Goal: Information Seeking & Learning: Learn about a topic

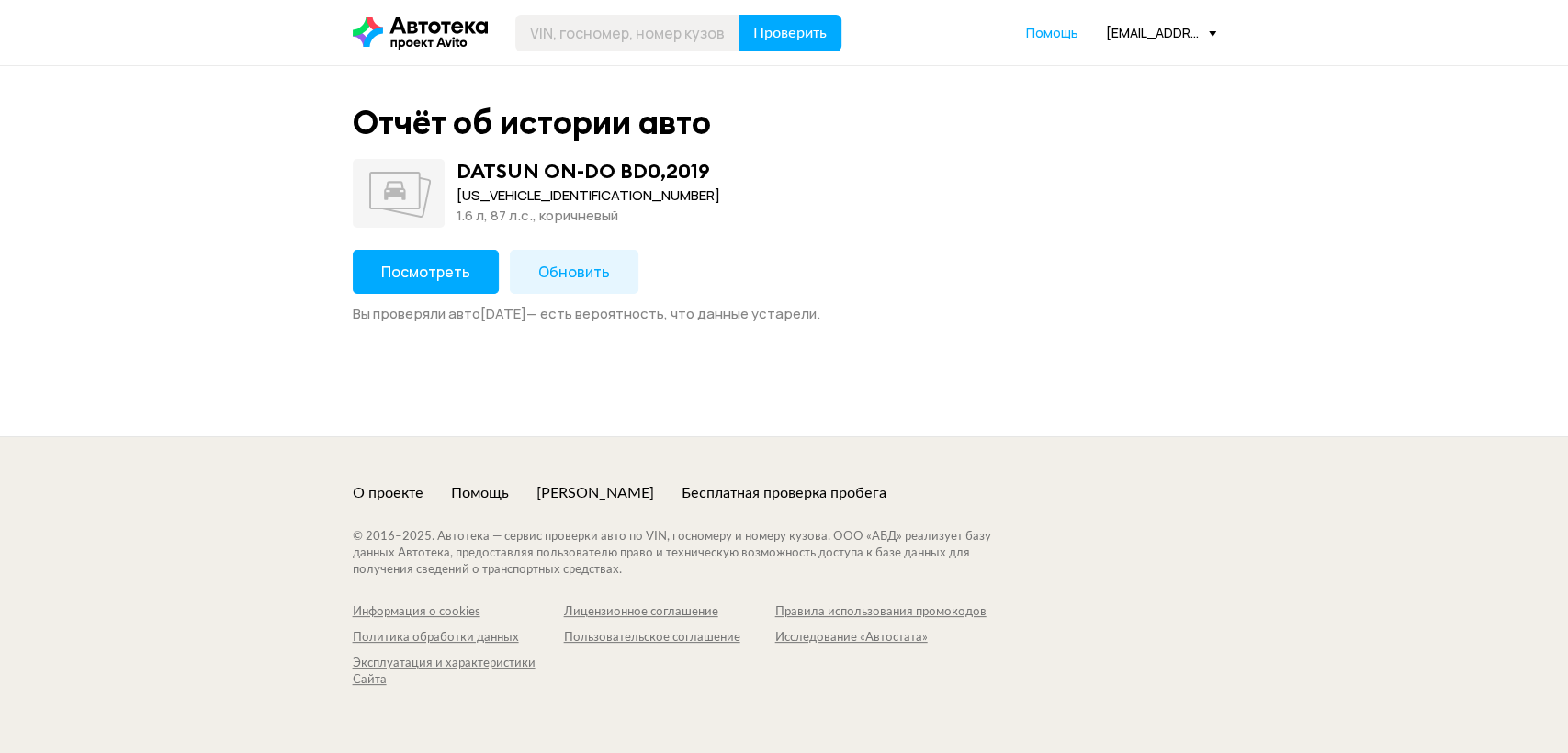
click at [390, 281] on button "Посмотреть" at bounding box center [425, 271] width 146 height 44
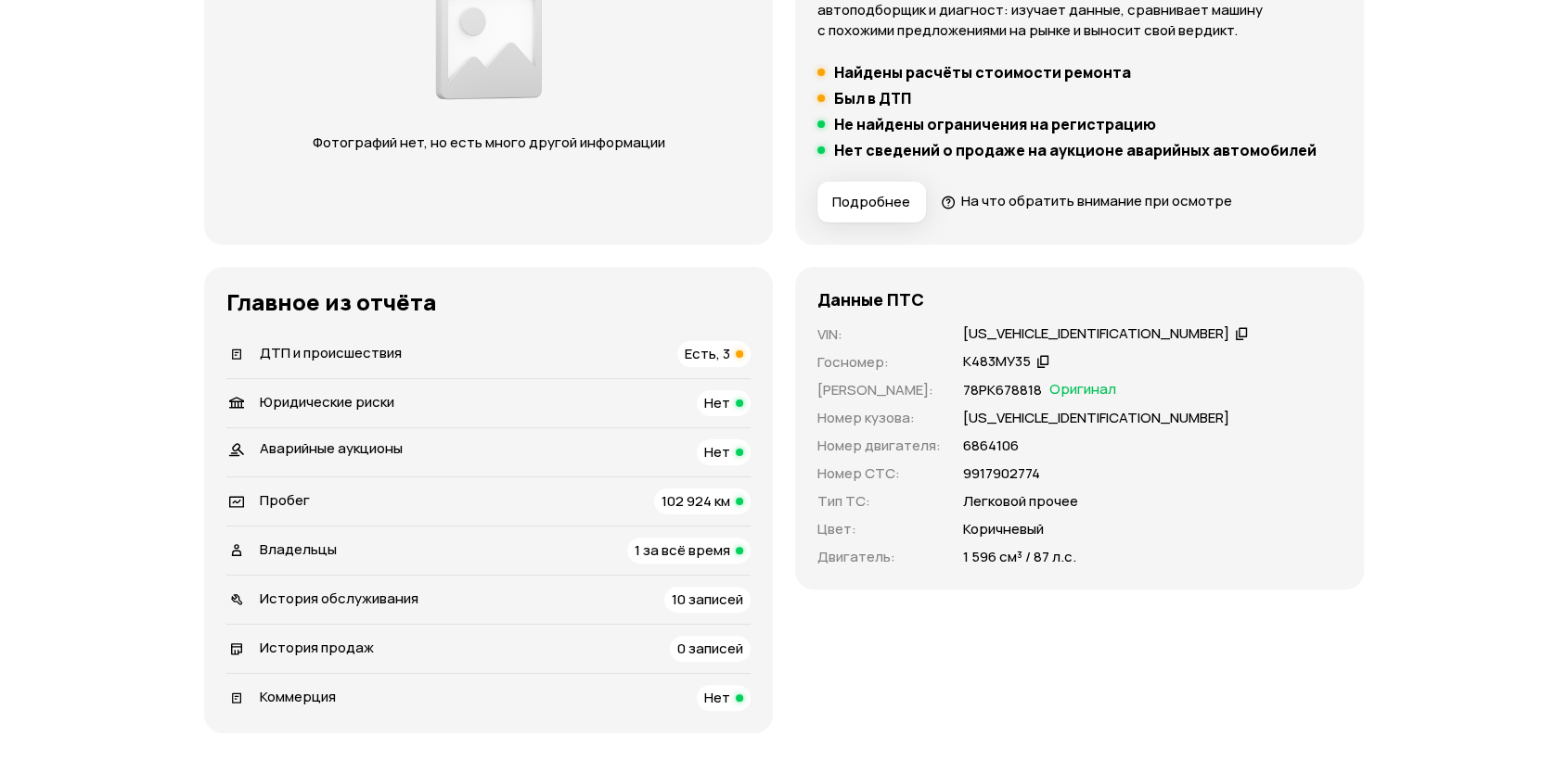
scroll to position [412, 0]
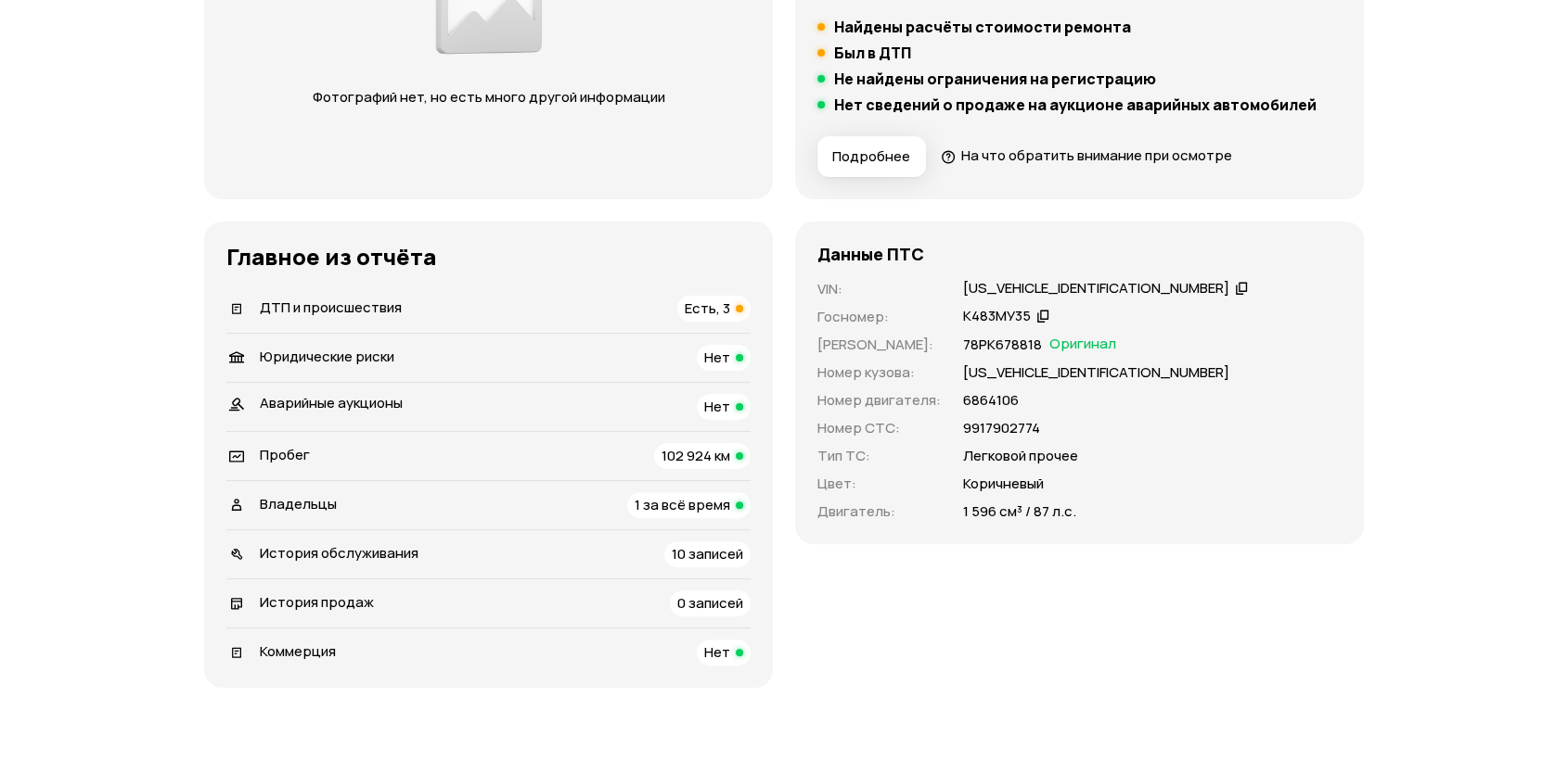
click at [867, 48] on h5 "Был в ДТП" at bounding box center [872, 53] width 77 height 19
click at [872, 153] on span "Подробнее" at bounding box center [871, 157] width 78 height 19
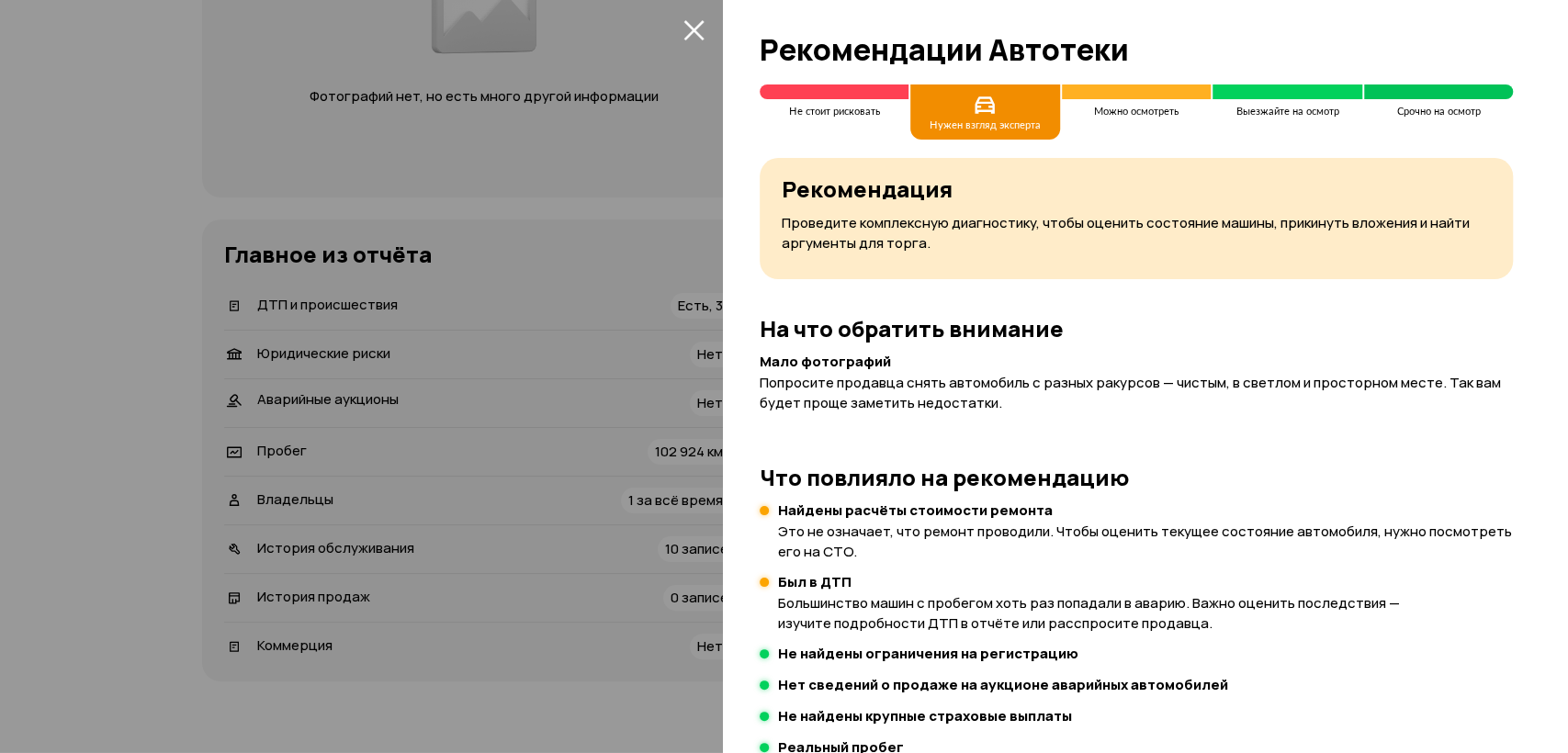
click at [691, 32] on icon "закрыть" at bounding box center [694, 31] width 21 height 21
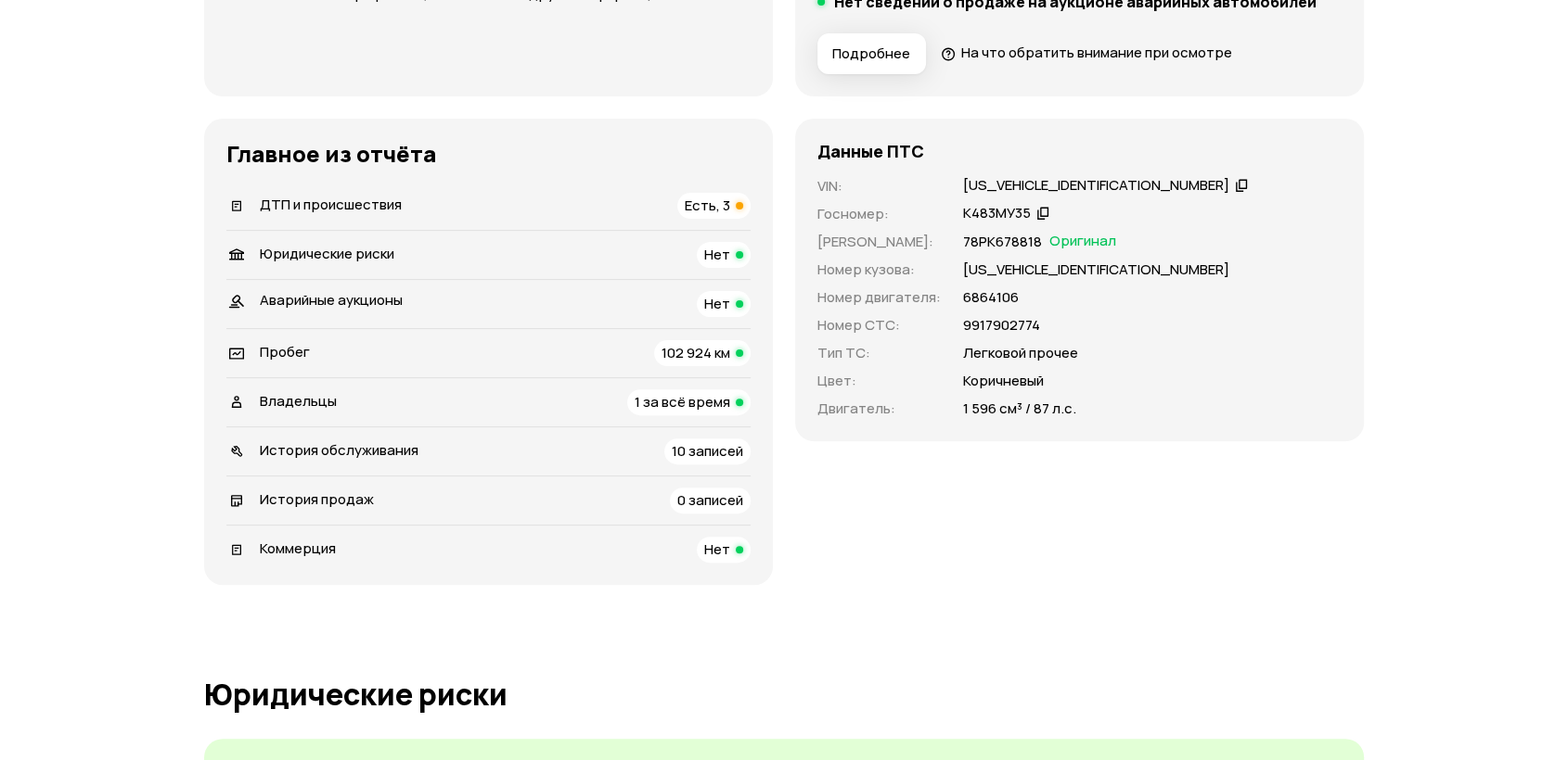
click at [698, 210] on span "Есть, 3" at bounding box center [707, 205] width 45 height 20
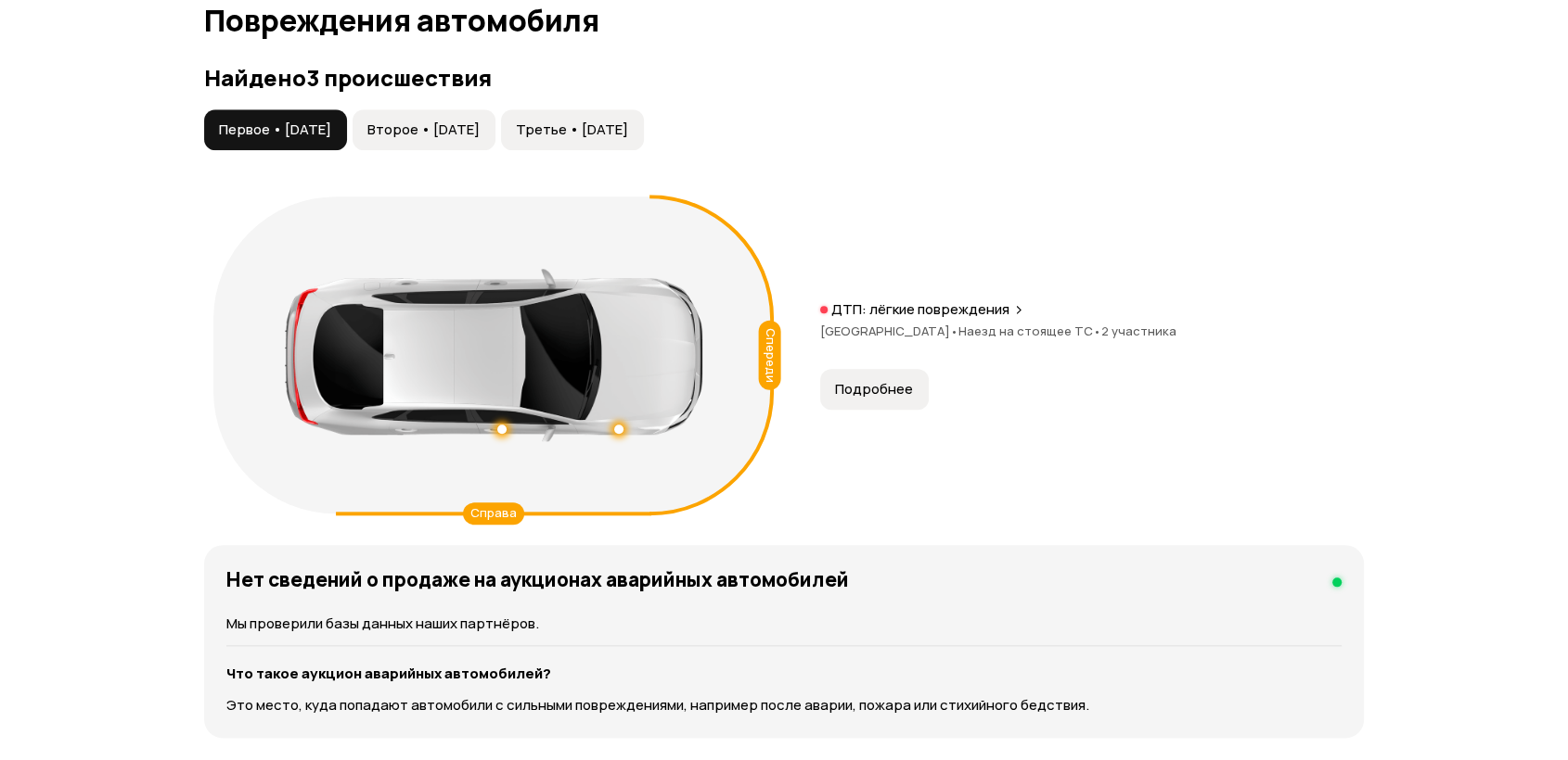
scroll to position [1921, 0]
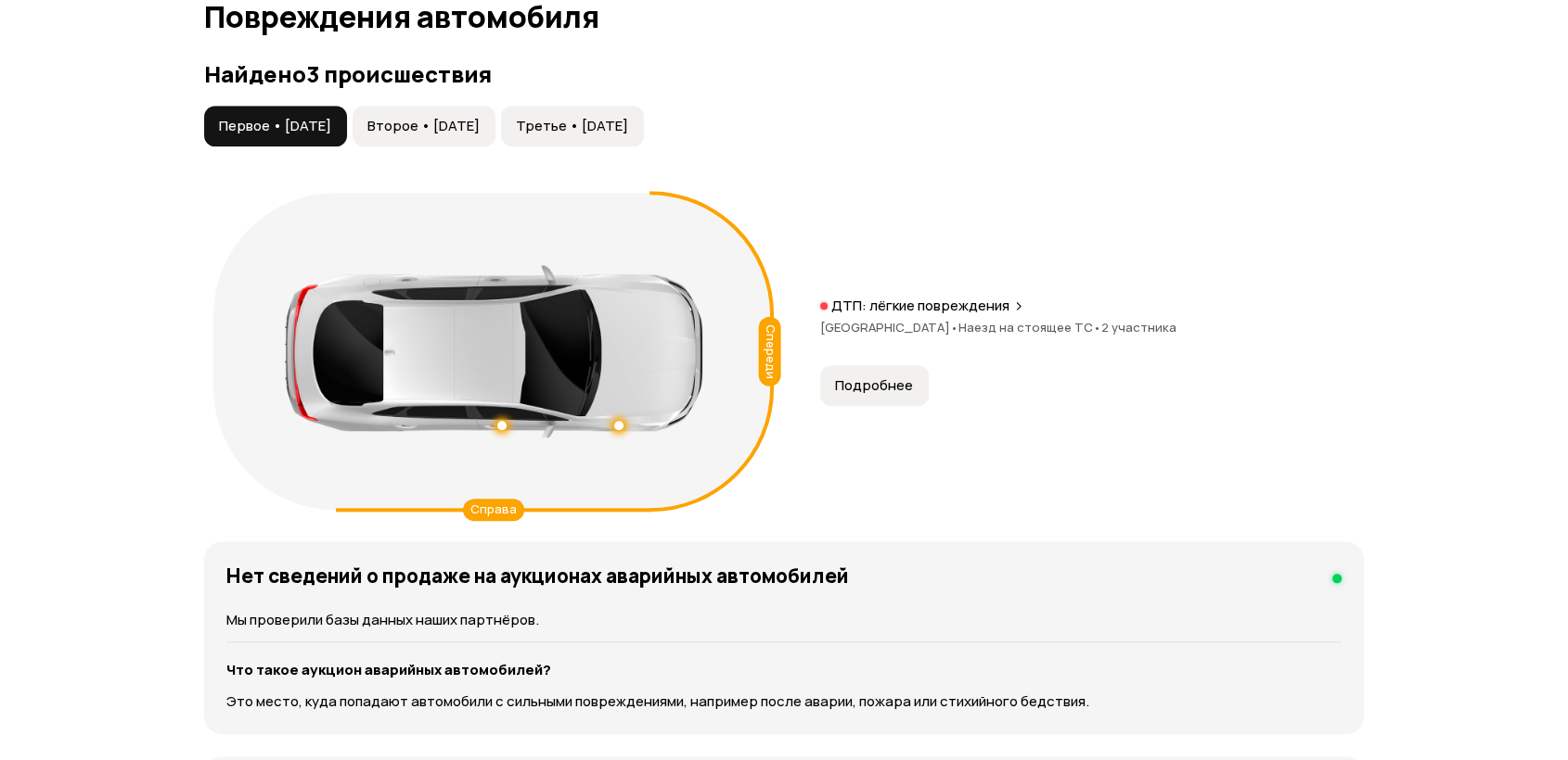
click at [475, 123] on span "Второе • [DATE]" at bounding box center [423, 126] width 112 height 19
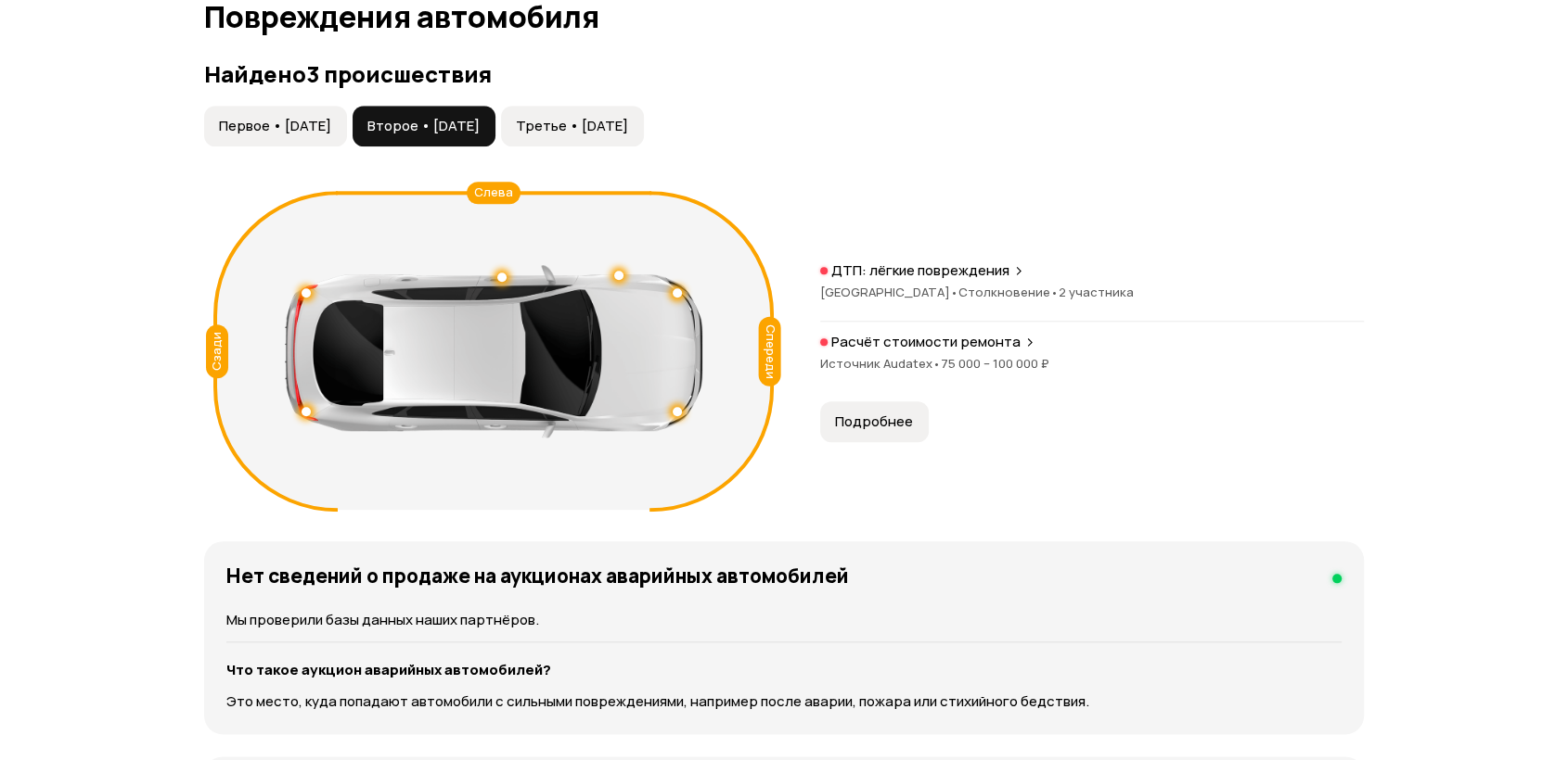
click at [617, 130] on span "Третье • [DATE]" at bounding box center [571, 126] width 112 height 19
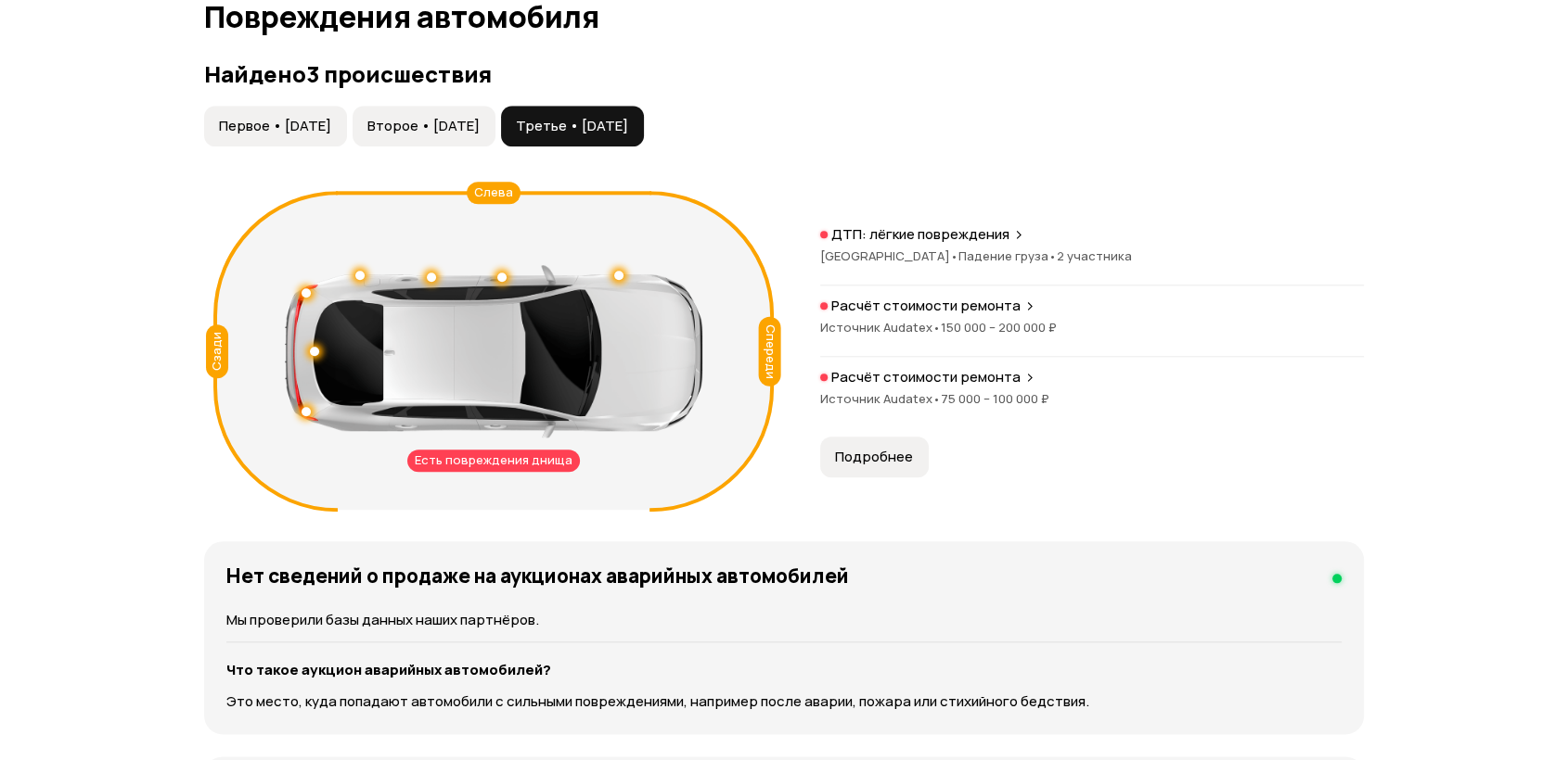
click at [489, 136] on button "Второе • [DATE]" at bounding box center [424, 125] width 143 height 40
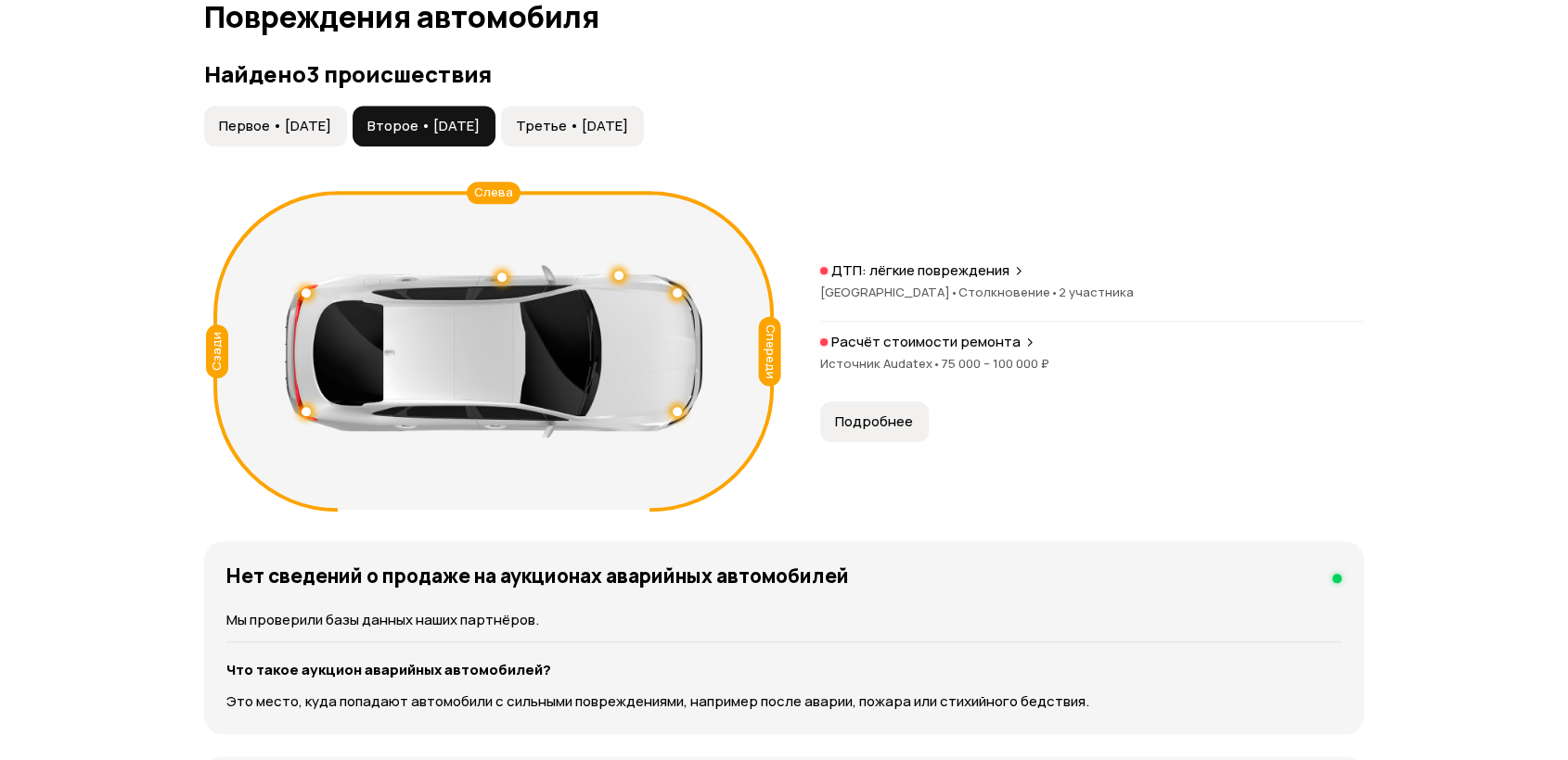
click at [312, 128] on span "Первое • [DATE]" at bounding box center [275, 126] width 112 height 19
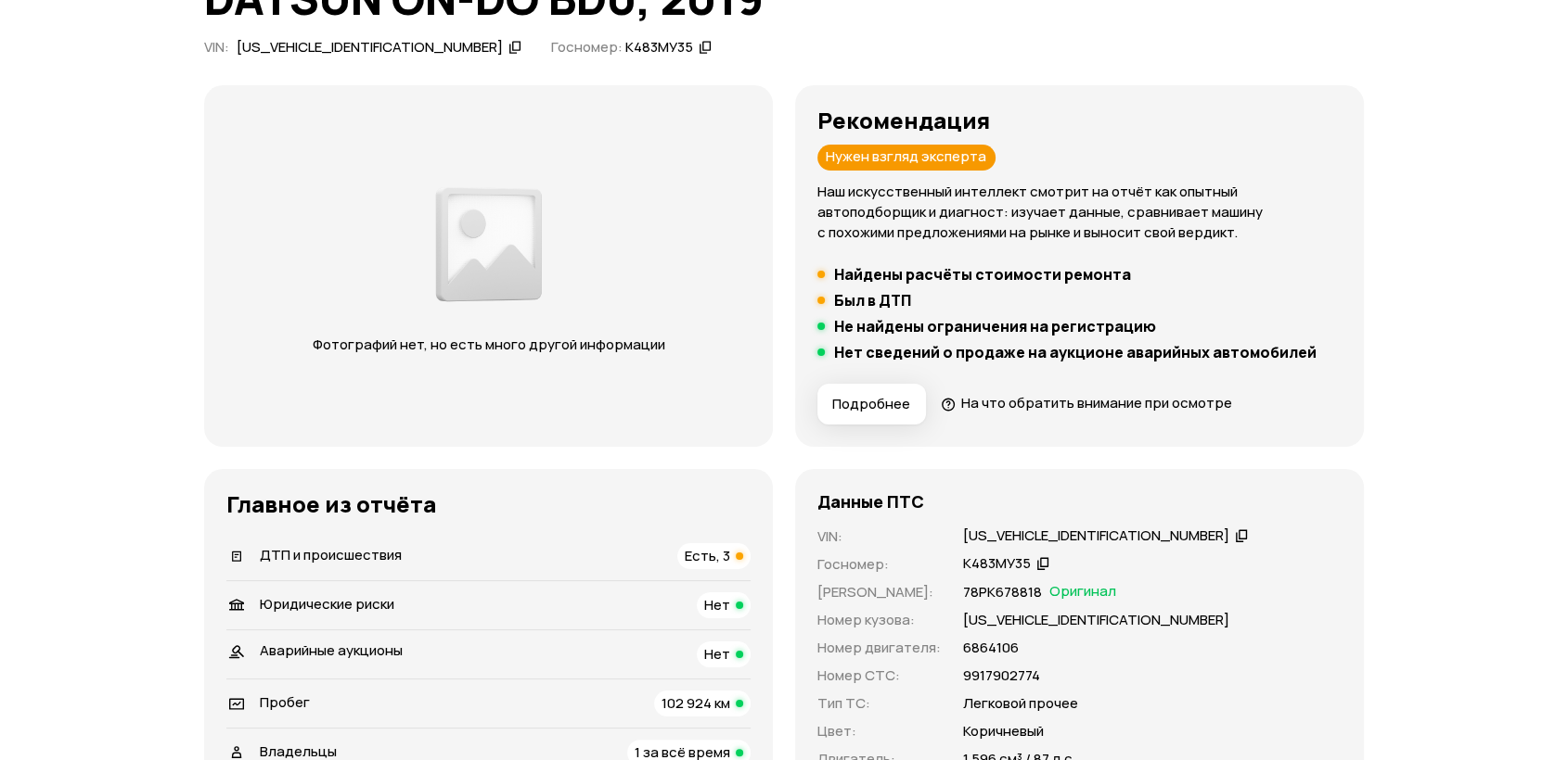
scroll to position [0, 0]
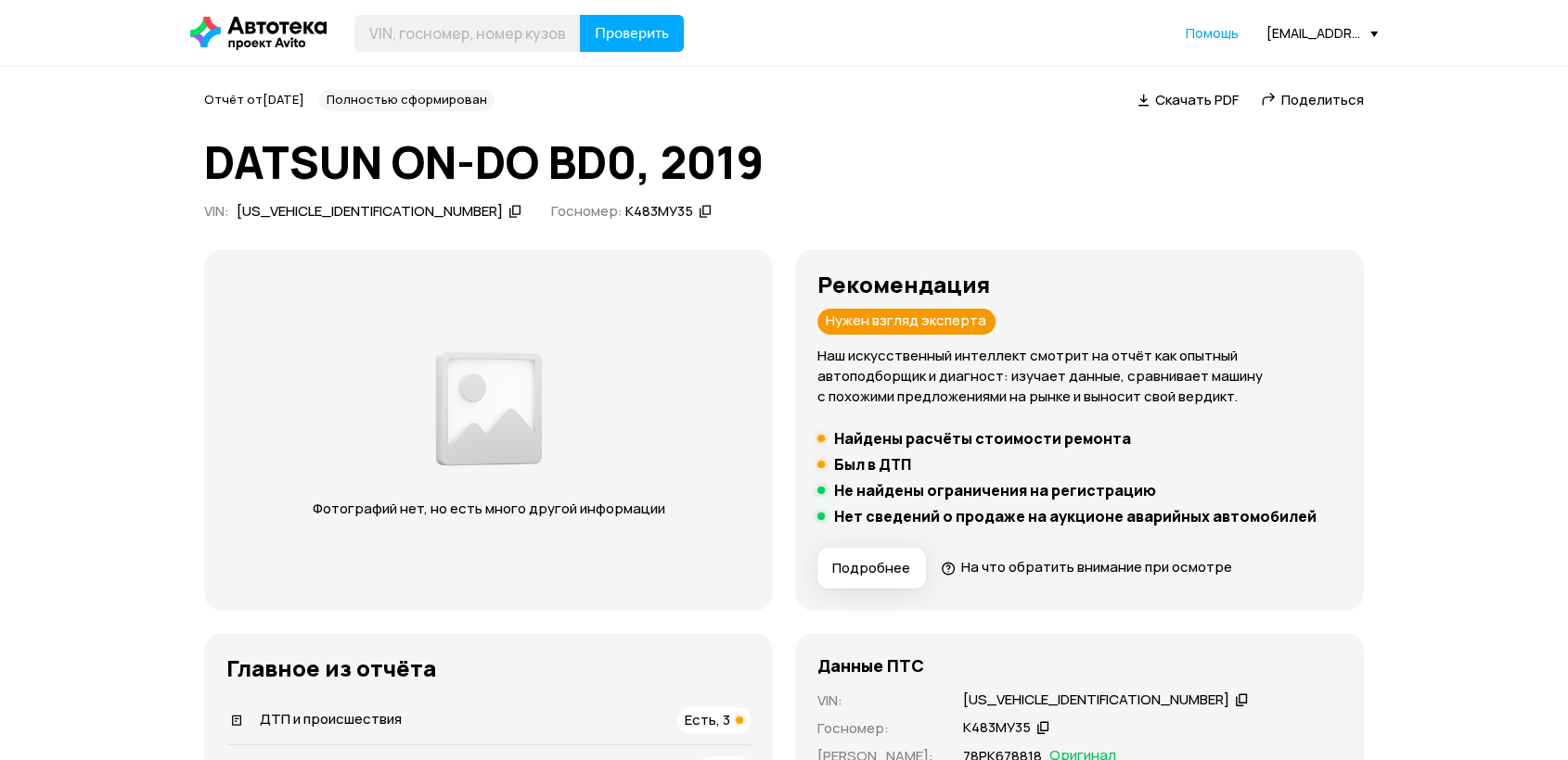
click at [508, 211] on icon at bounding box center [515, 212] width 13 height 19
